Goal: Task Accomplishment & Management: Manage account settings

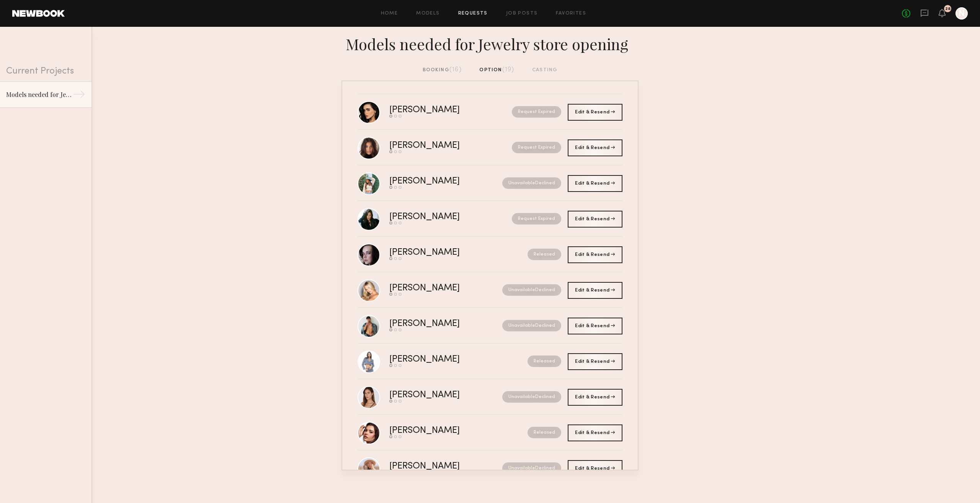
click at [51, 16] on link at bounding box center [38, 13] width 52 height 7
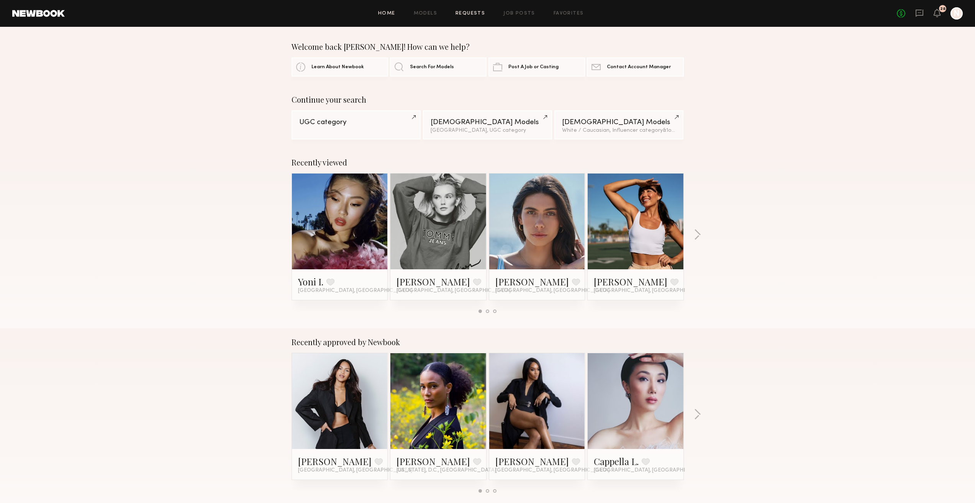
click at [476, 11] on link "Requests" at bounding box center [469, 13] width 29 height 5
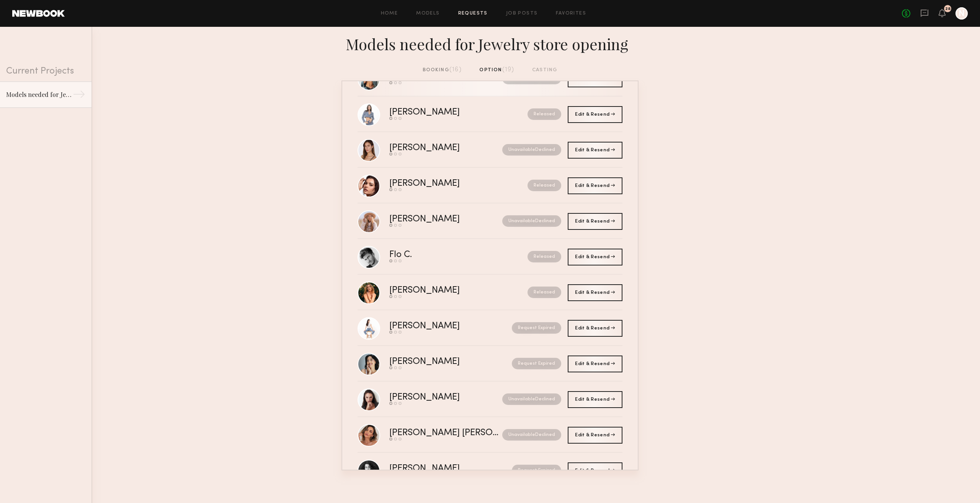
scroll to position [199, 0]
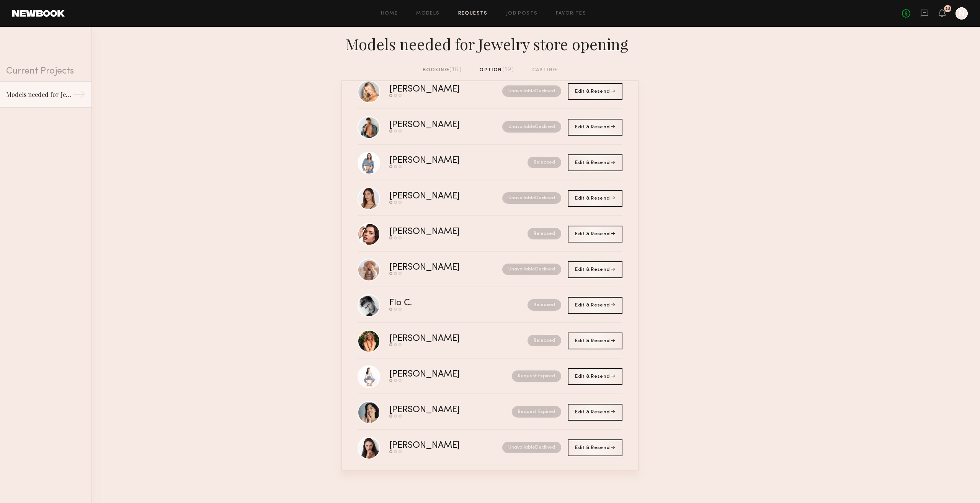
click at [445, 62] on div "Models needed for Jewelry store opening" at bounding box center [490, 46] width 980 height 39
click at [443, 72] on div "booking (16)" at bounding box center [442, 70] width 39 height 8
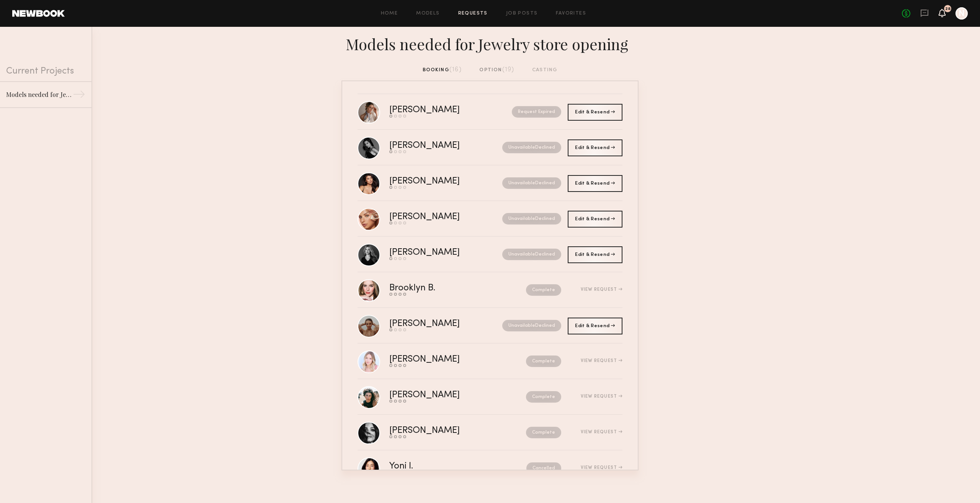
click at [942, 10] on icon at bounding box center [942, 9] width 1 height 1
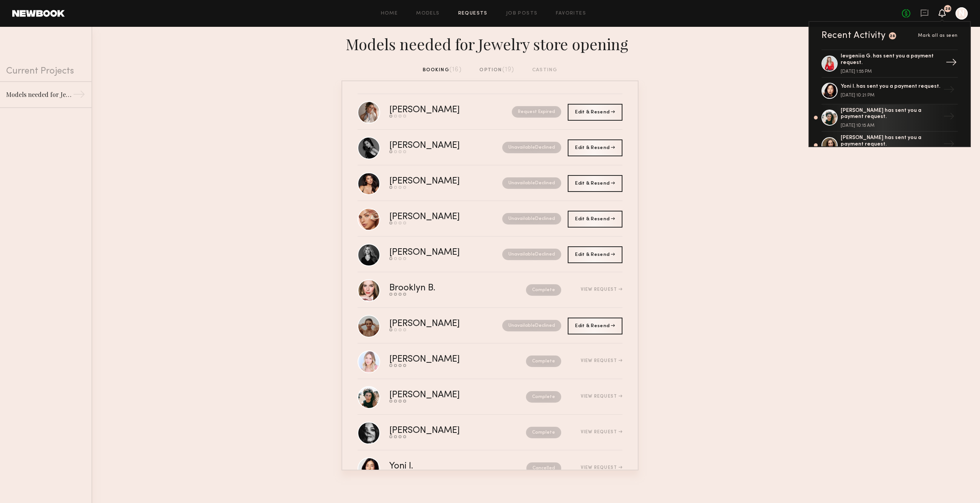
click at [858, 61] on div "Ievgeniia G. has sent you a payment request." at bounding box center [891, 59] width 100 height 13
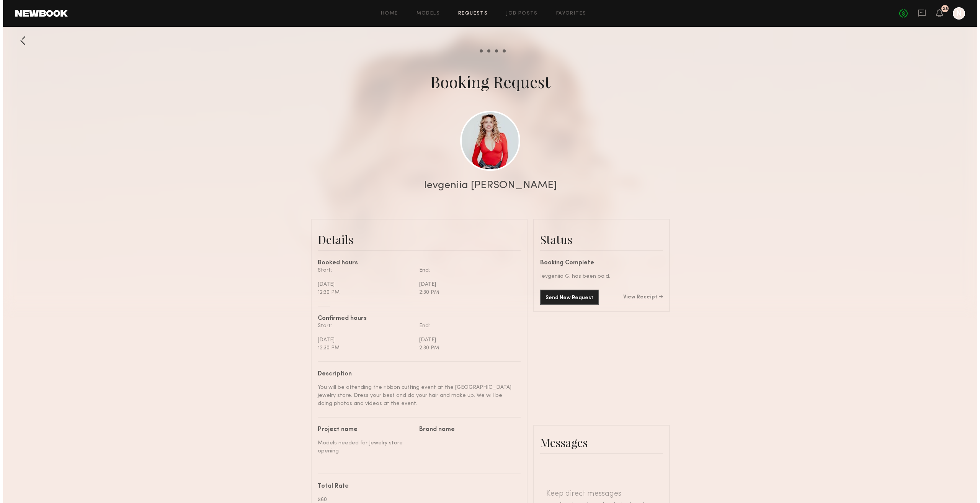
scroll to position [648, 0]
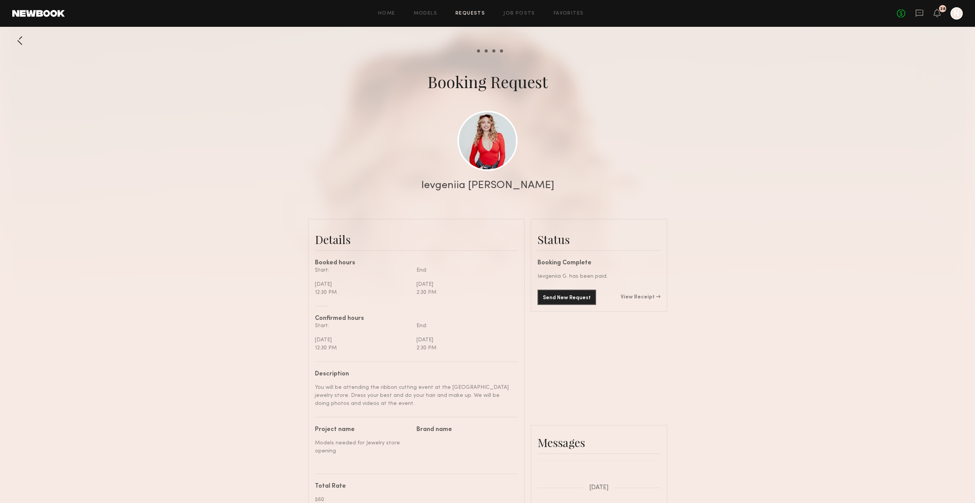
click at [911, 18] on div "No fees up to $5,000 28 N" at bounding box center [929, 13] width 66 height 12
click at [919, 12] on icon at bounding box center [918, 12] width 3 height 1
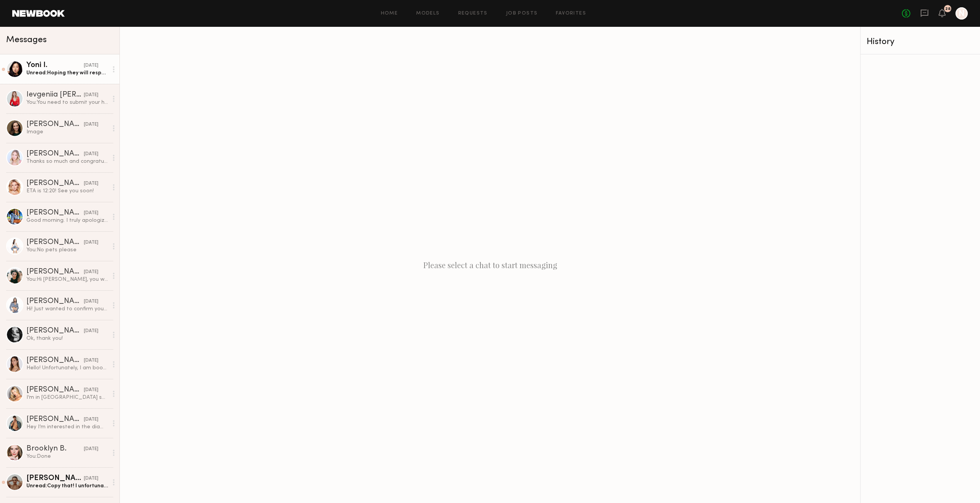
click at [85, 71] on div "Unread: Hoping they will respond back and sort this out for us. Again thank you…" at bounding box center [67, 72] width 82 height 7
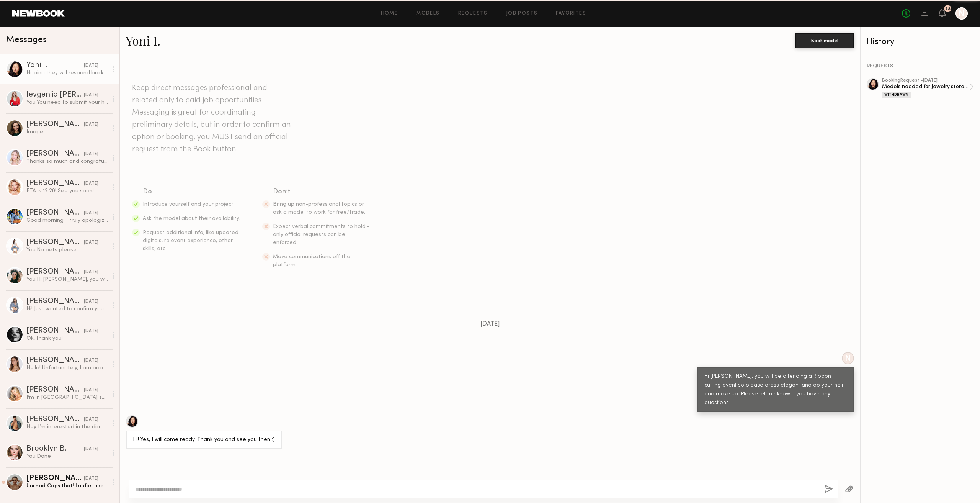
scroll to position [370, 0]
